Goal: Information Seeking & Learning: Compare options

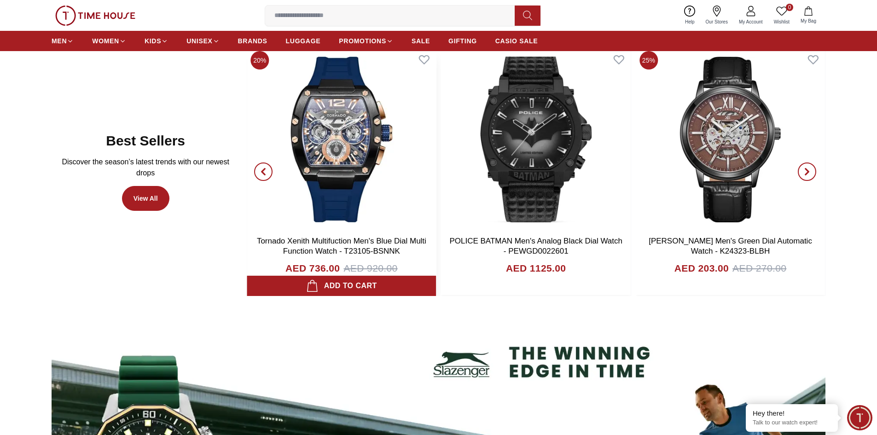
scroll to position [552, 0]
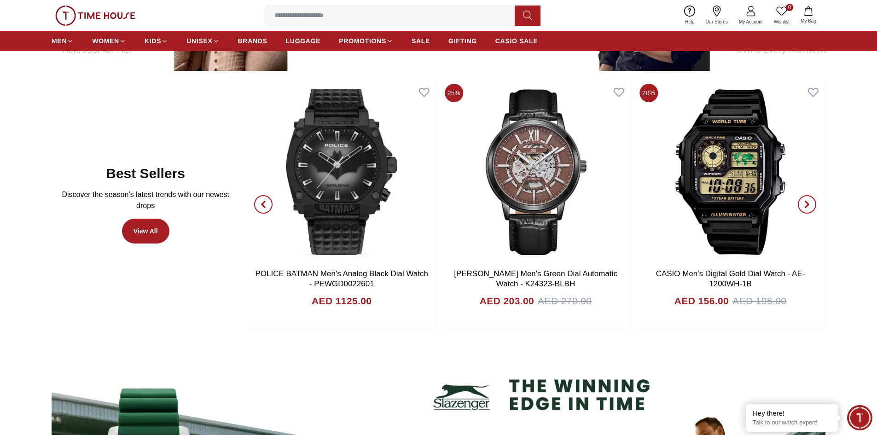
click at [803, 204] on icon "button" at bounding box center [806, 204] width 7 height 7
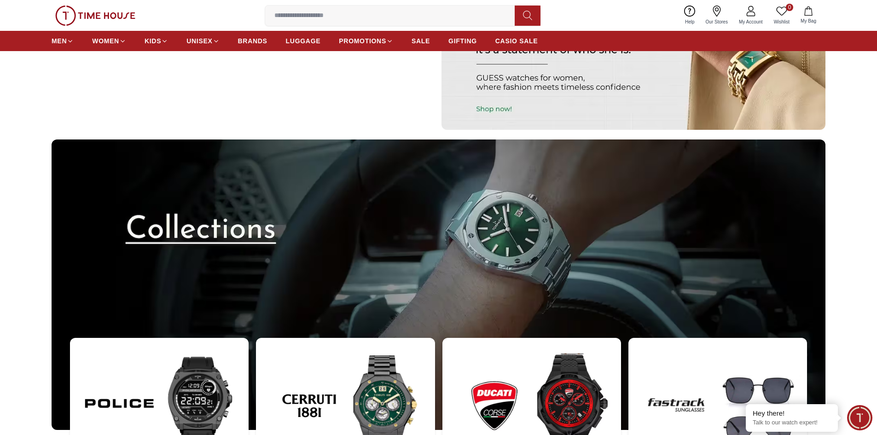
scroll to position [3055, 0]
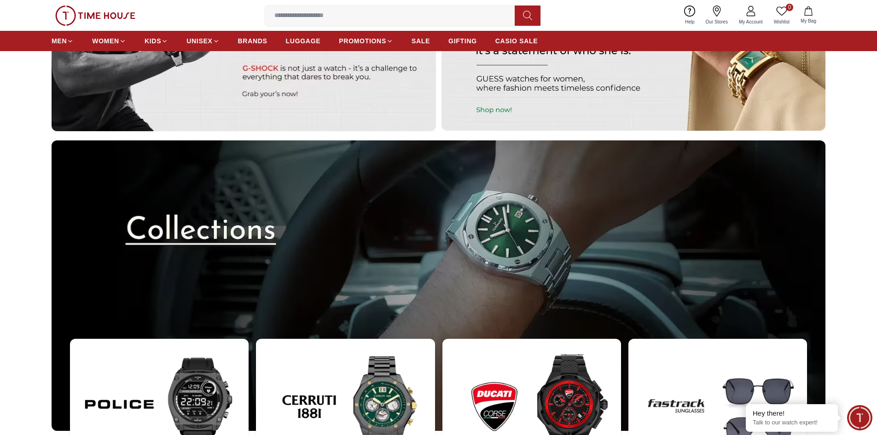
click at [240, 232] on img at bounding box center [439, 285] width 774 height 290
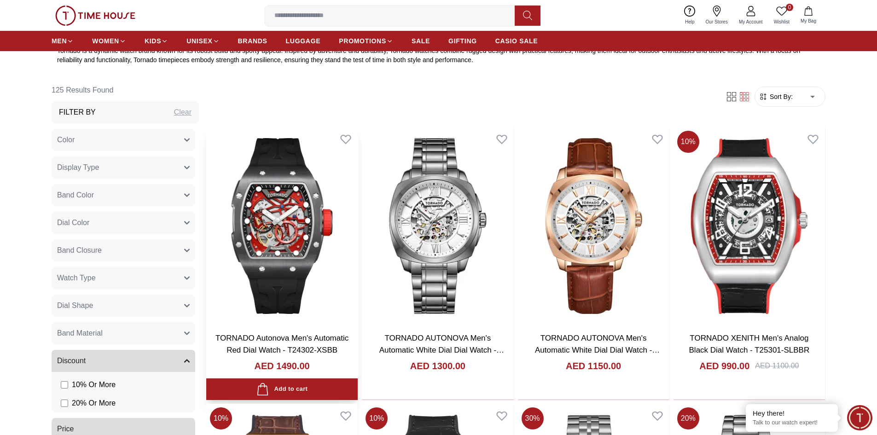
scroll to position [460, 0]
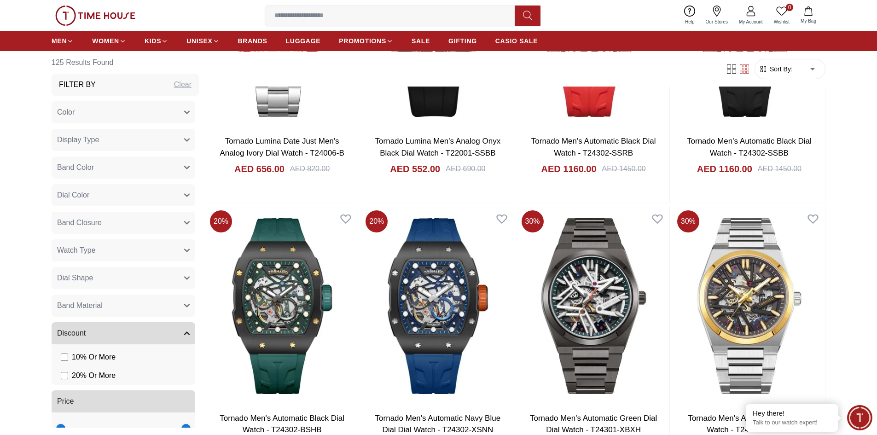
scroll to position [2118, 0]
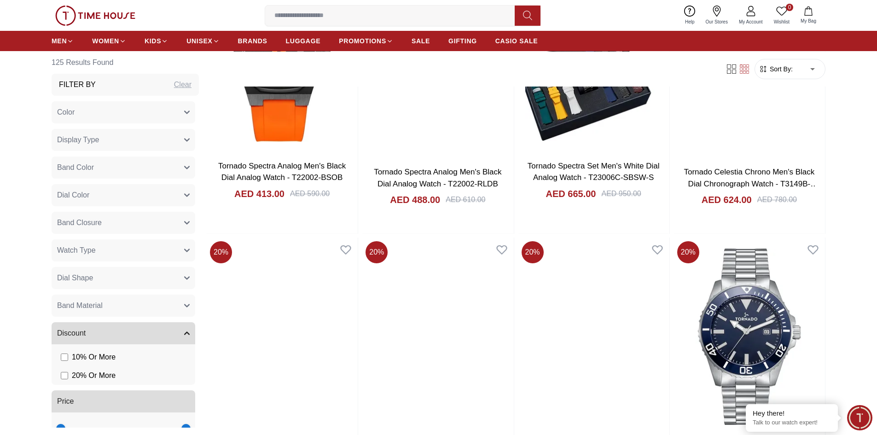
scroll to position [5340, 0]
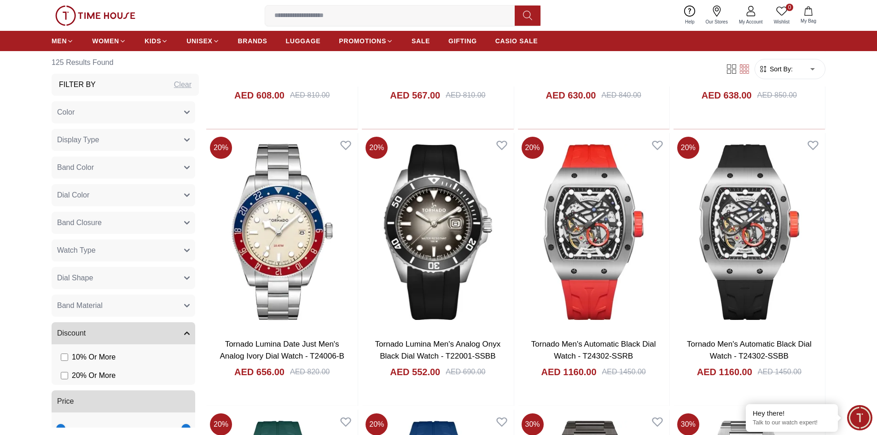
scroll to position [1841, 0]
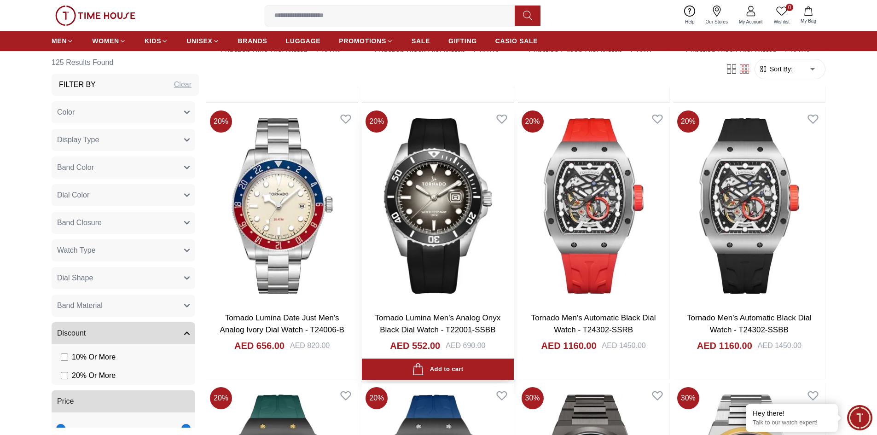
click at [439, 223] on img at bounding box center [437, 206] width 151 height 198
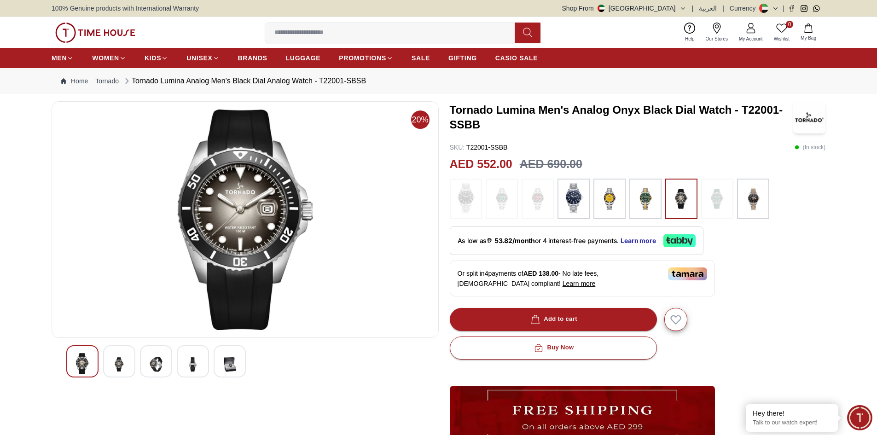
click at [504, 205] on img at bounding box center [501, 198] width 23 height 31
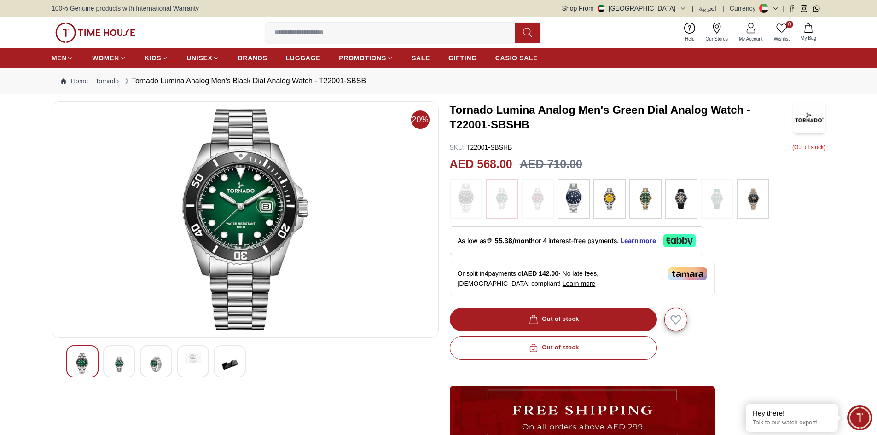
click at [718, 200] on img at bounding box center [717, 198] width 23 height 31
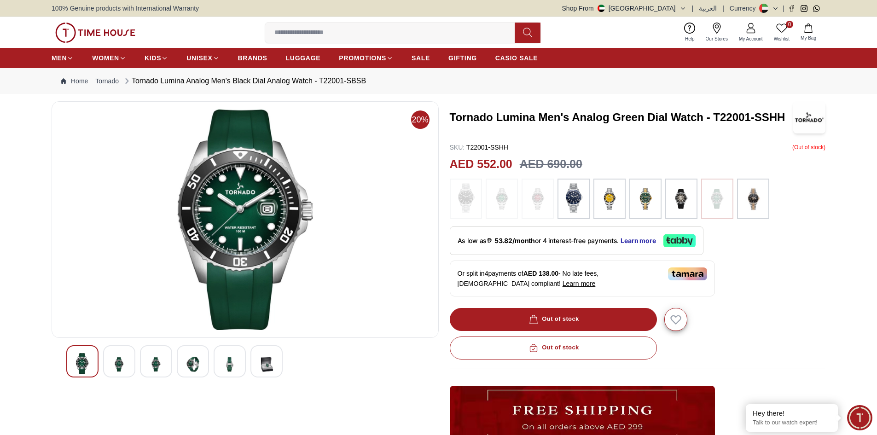
click at [110, 365] on div at bounding box center [119, 361] width 32 height 32
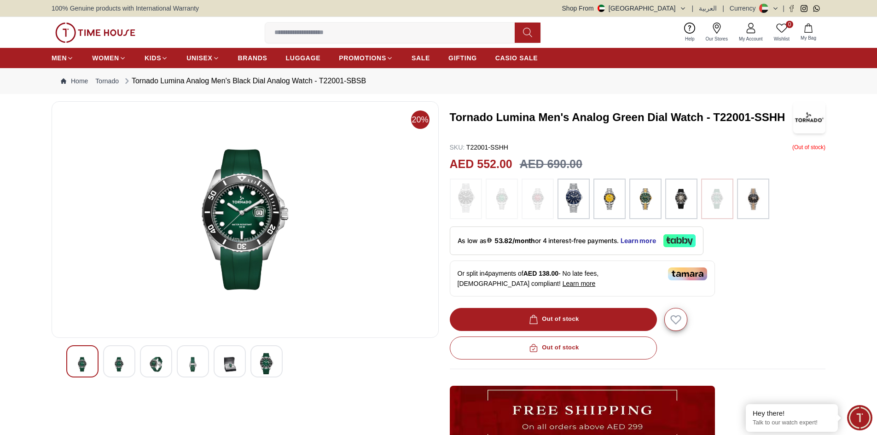
click at [153, 368] on img at bounding box center [156, 364] width 17 height 23
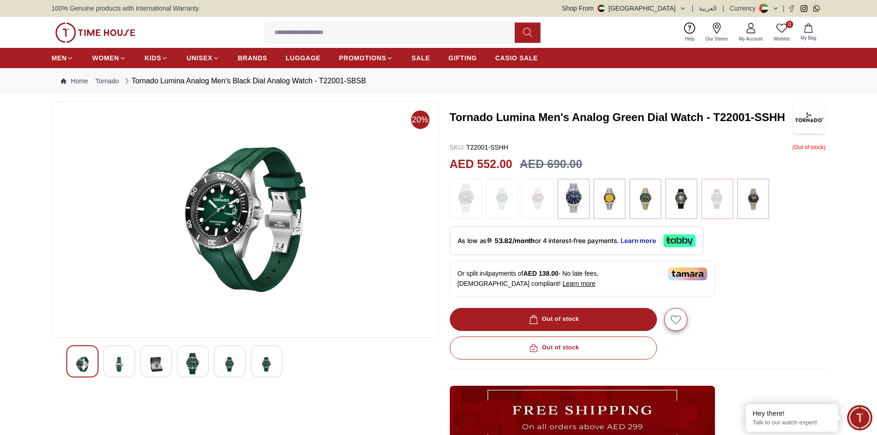
click at [196, 362] on img at bounding box center [193, 363] width 17 height 21
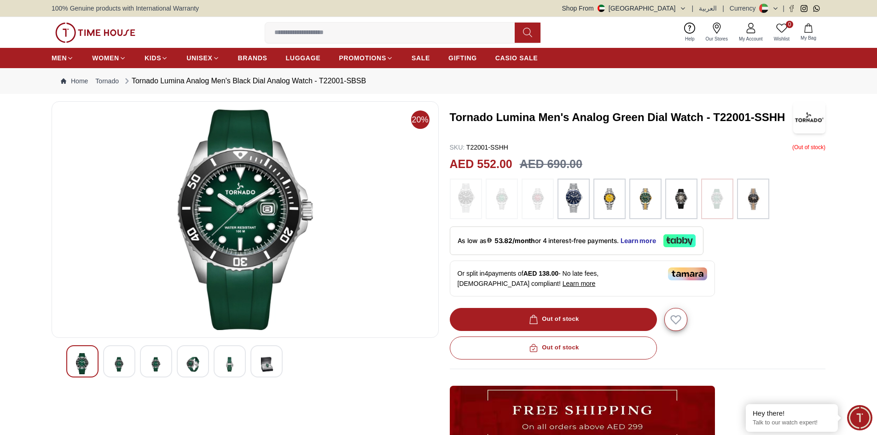
click at [215, 356] on div at bounding box center [230, 361] width 32 height 32
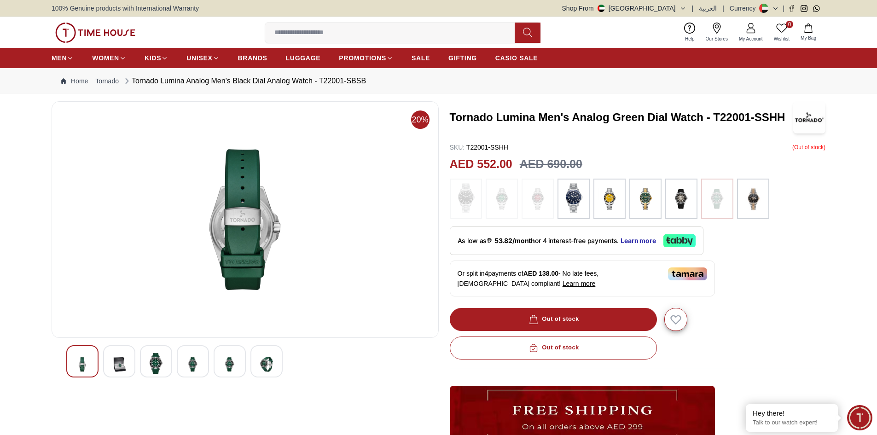
click at [261, 362] on img at bounding box center [266, 364] width 17 height 23
